Goal: Information Seeking & Learning: Learn about a topic

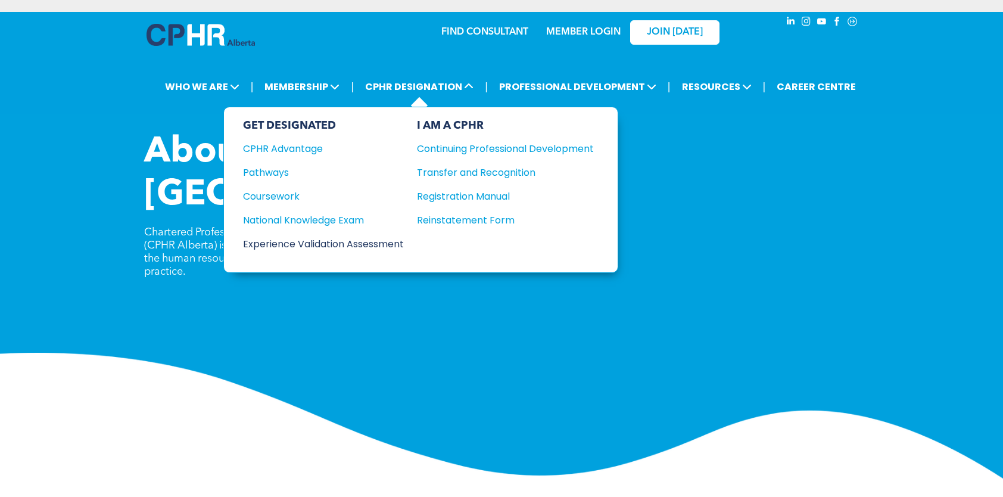
click at [329, 237] on div "Experience Validation Assessment" at bounding box center [315, 243] width 145 height 15
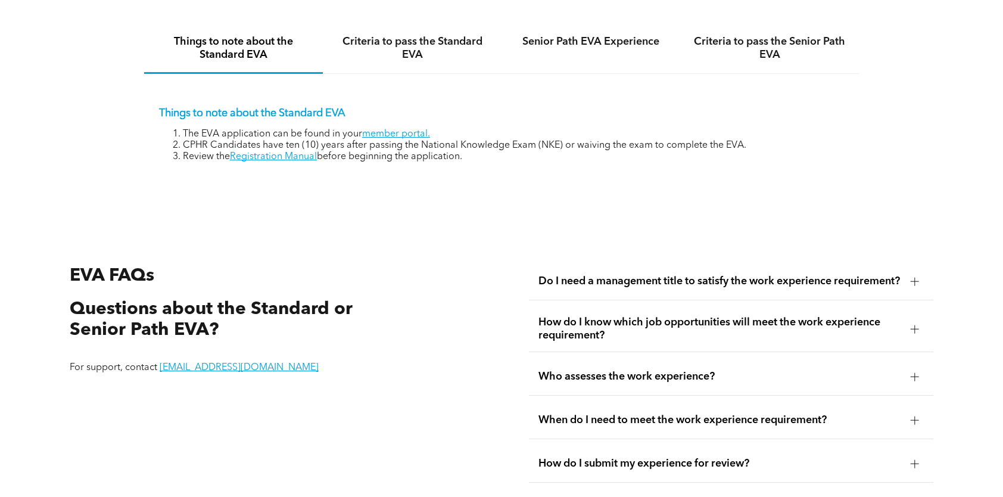
scroll to position [1727, 0]
